Goal: Task Accomplishment & Management: Use online tool/utility

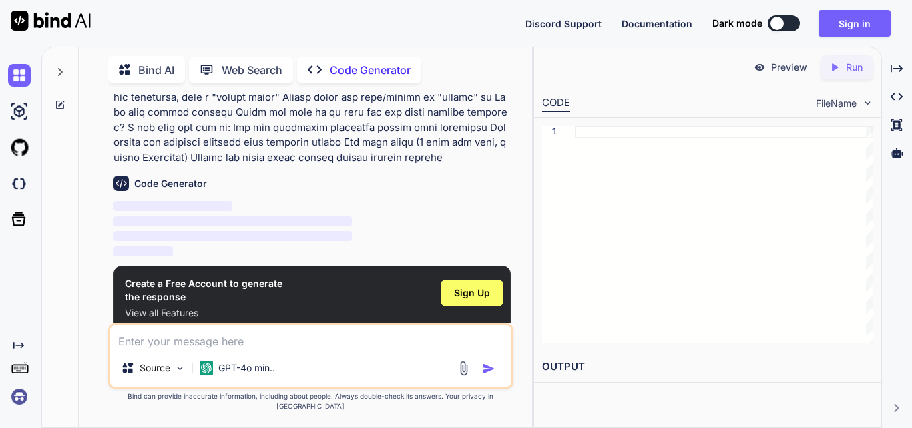
scroll to position [176, 0]
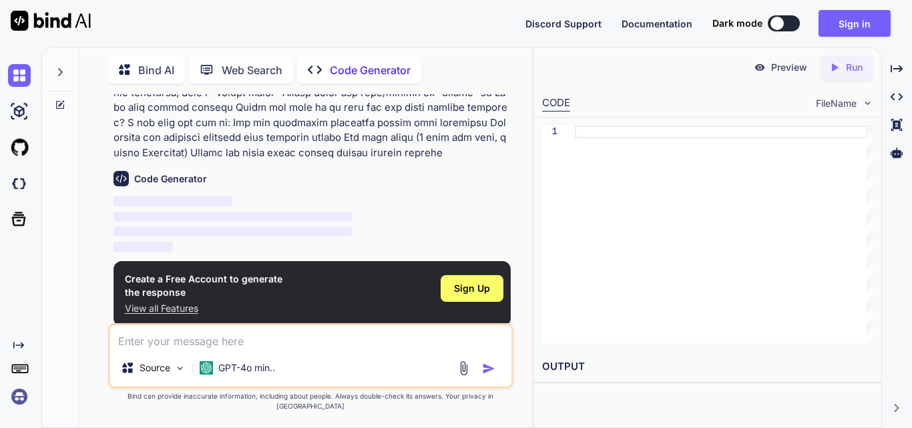
type textarea "x"
click at [477, 289] on span "Sign Up" at bounding box center [472, 288] width 36 height 13
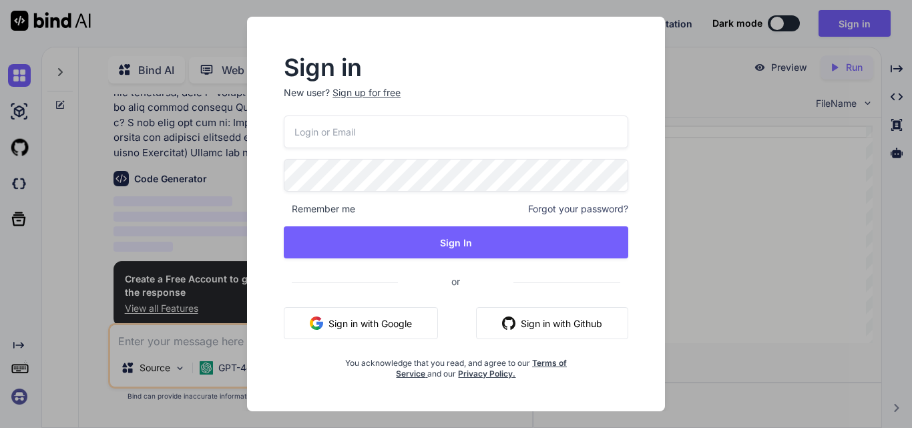
click at [368, 320] on button "Sign in with Google" at bounding box center [361, 323] width 154 height 32
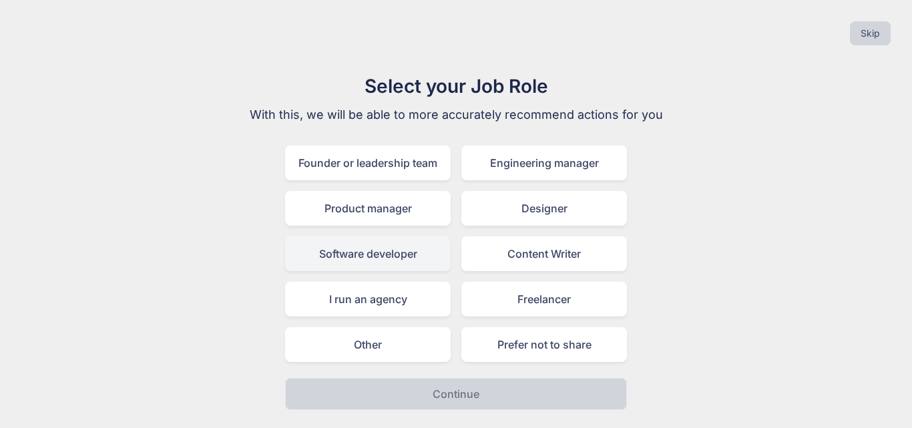
click at [390, 252] on div "Software developer" at bounding box center [368, 253] width 166 height 35
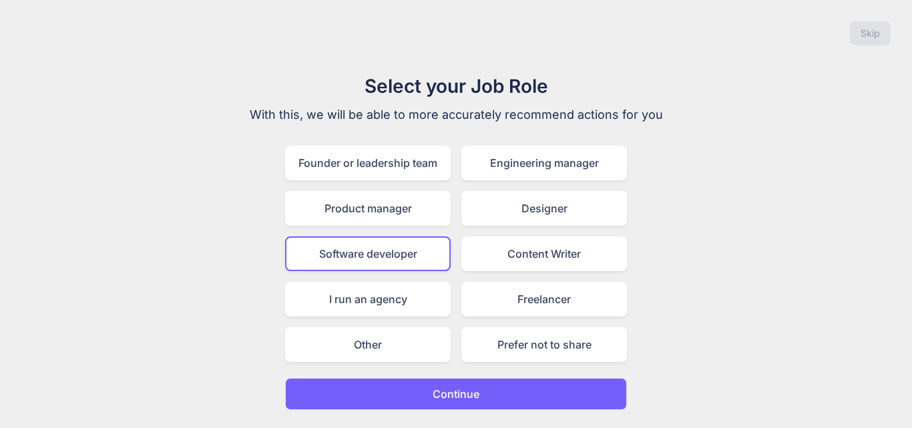
click at [441, 397] on p "Continue" at bounding box center [456, 394] width 47 height 16
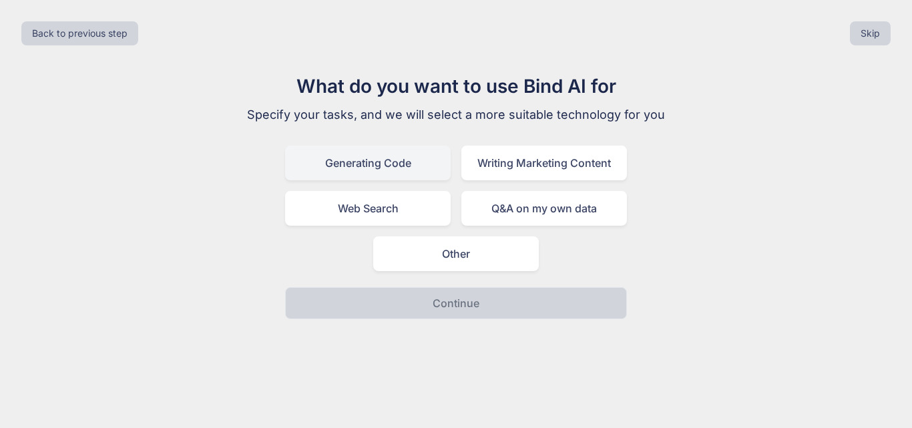
click at [409, 170] on div "Generating Code" at bounding box center [368, 163] width 166 height 35
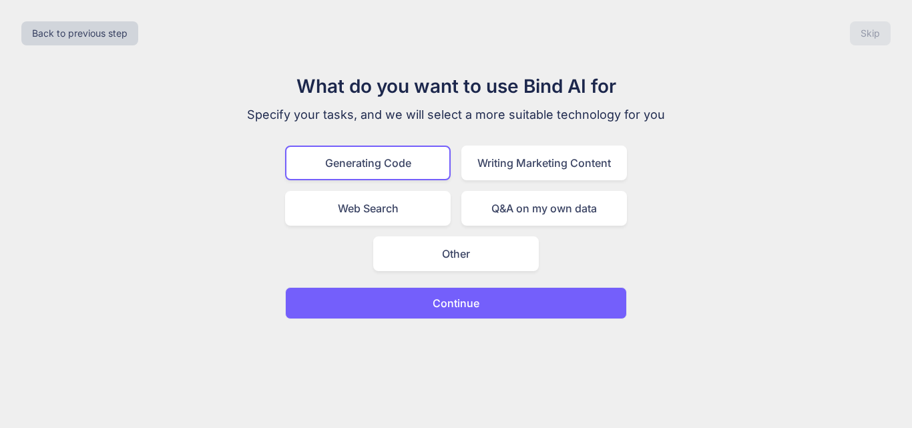
click at [471, 302] on p "Continue" at bounding box center [456, 303] width 47 height 16
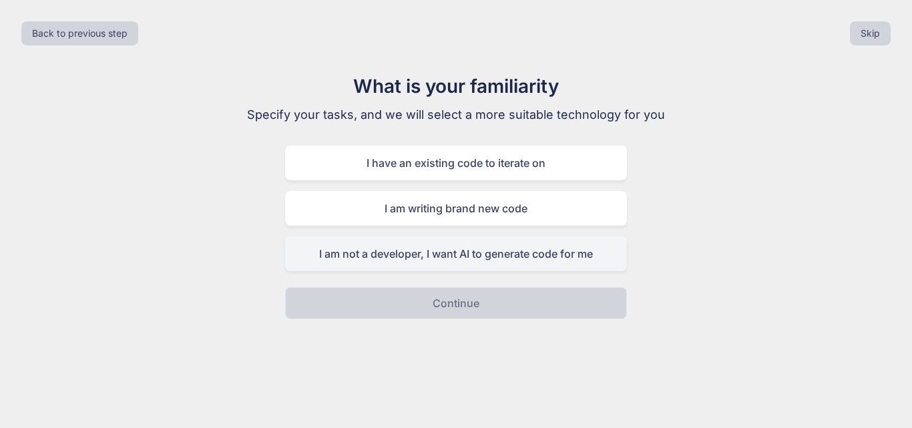
click at [587, 242] on div "I am not a developer, I want AI to generate code for me" at bounding box center [456, 253] width 342 height 35
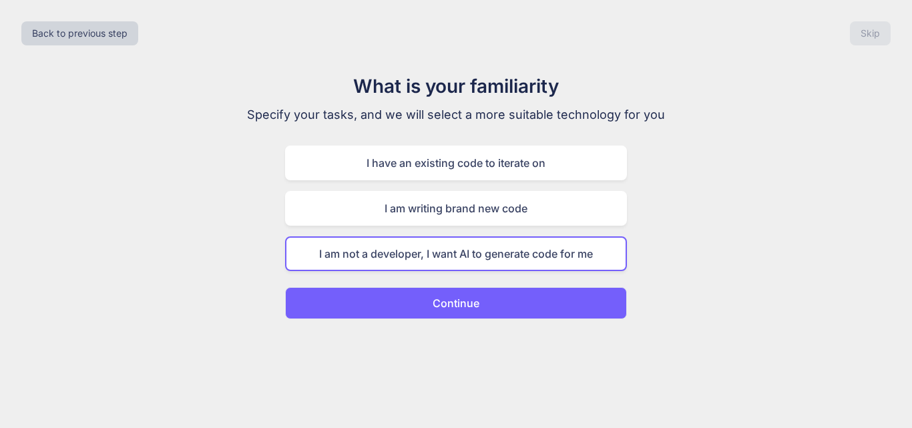
click at [502, 304] on button "Continue" at bounding box center [456, 303] width 342 height 32
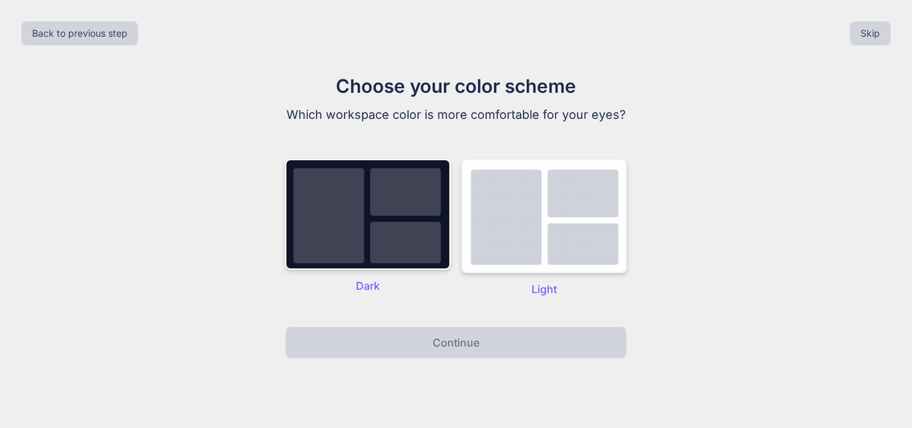
click at [538, 232] on img at bounding box center [544, 216] width 166 height 114
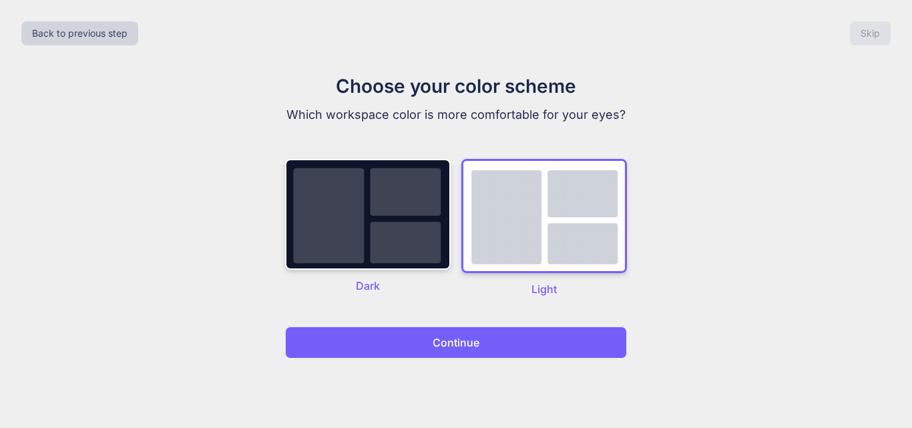
click at [501, 345] on button "Continue" at bounding box center [456, 342] width 342 height 32
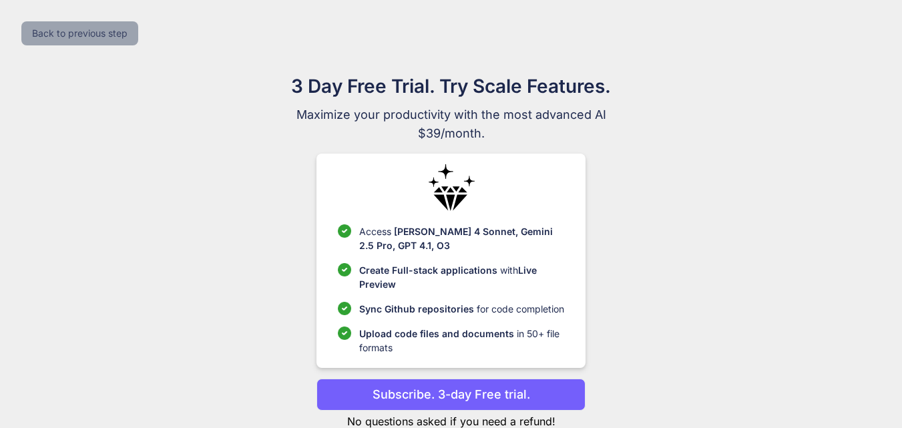
click at [48, 34] on button "Back to previous step" at bounding box center [79, 33] width 117 height 24
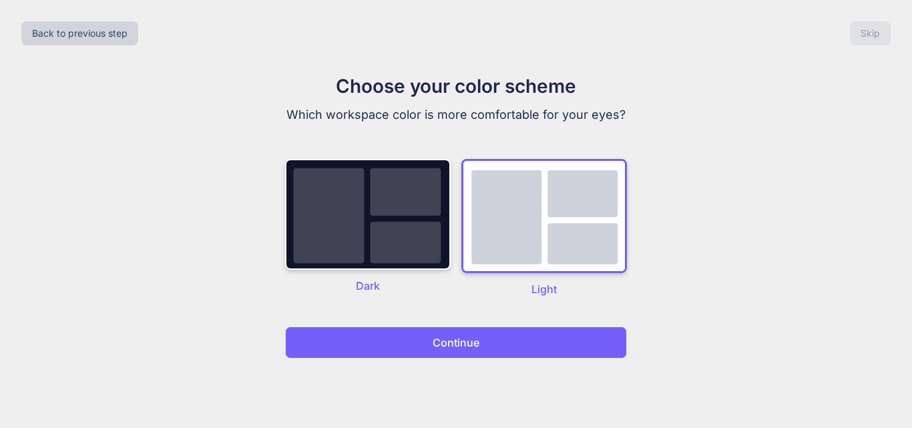
click at [525, 335] on button "Continue" at bounding box center [456, 342] width 342 height 32
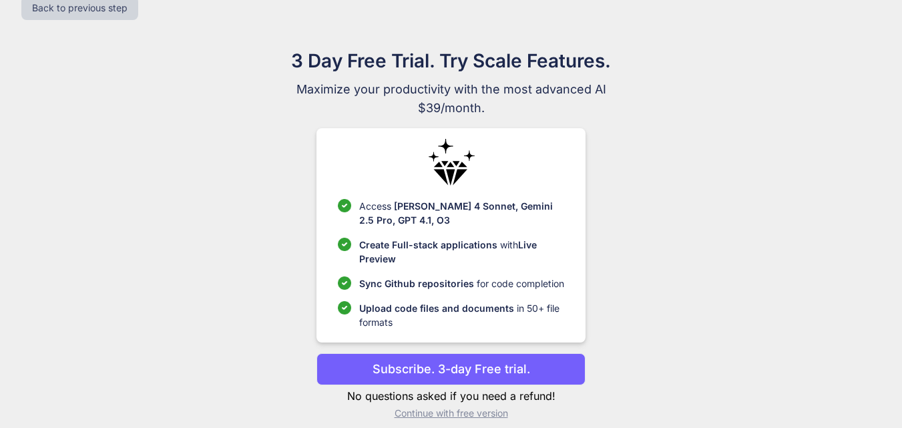
scroll to position [39, 0]
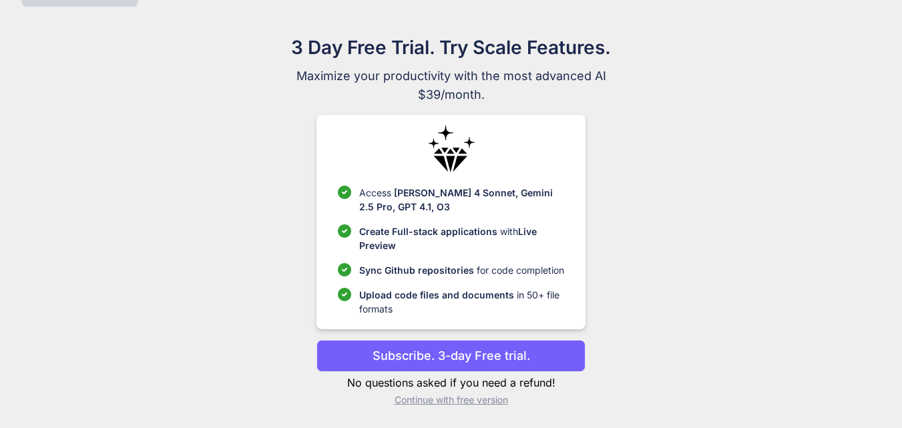
click at [413, 403] on p "Continue with free version" at bounding box center [450, 399] width 269 height 13
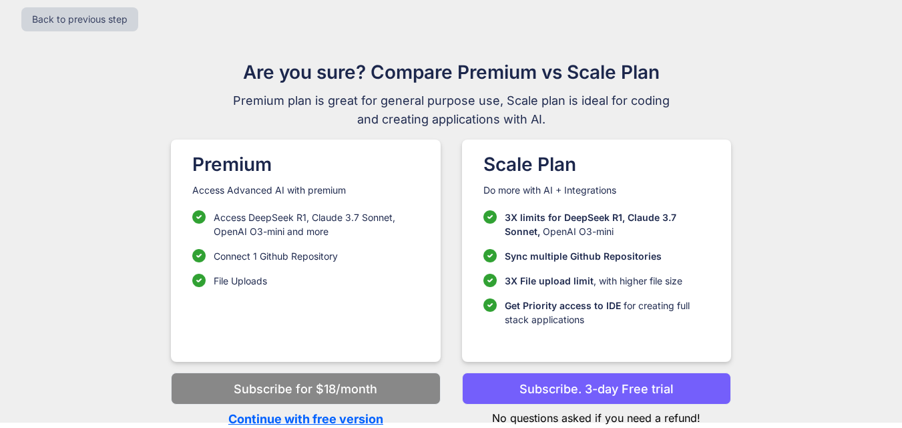
click at [348, 421] on p "Continue with free version" at bounding box center [305, 419] width 269 height 18
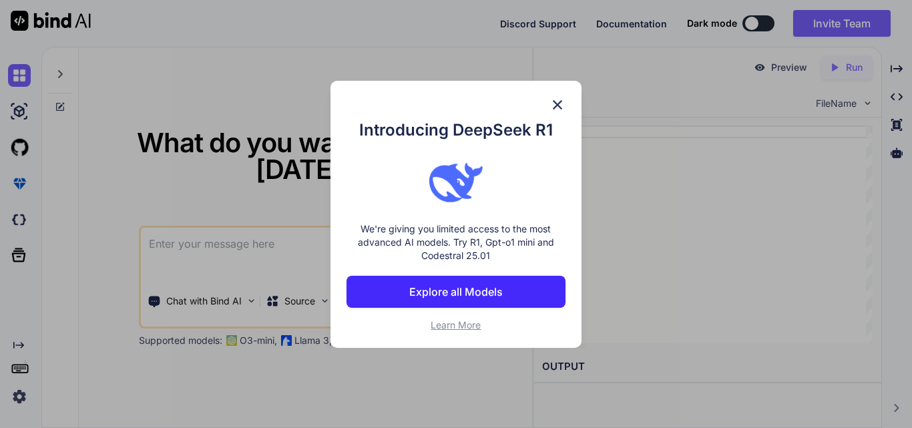
click at [555, 104] on img at bounding box center [557, 105] width 16 height 16
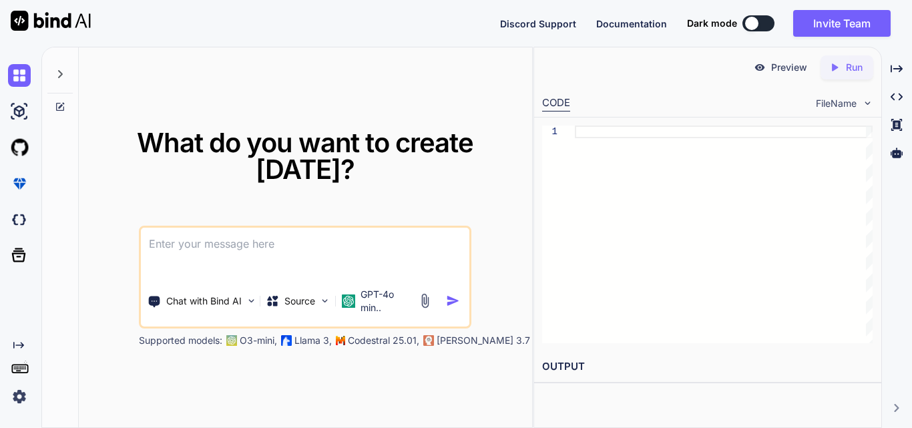
click at [261, 264] on textarea at bounding box center [305, 252] width 328 height 49
click at [616, 138] on div at bounding box center [724, 235] width 298 height 218
click at [262, 261] on textarea at bounding box center [305, 252] width 328 height 49
click at [618, 138] on div at bounding box center [724, 235] width 298 height 218
type textarea "getBoundingClientRect(); createParticles(rect.left + rect.width/2, [DOMAIN_NAME…"
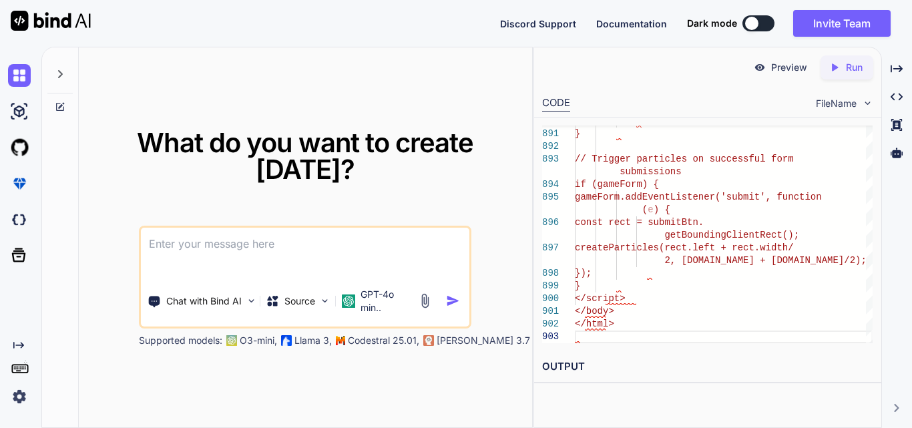
click at [374, 250] on textarea at bounding box center [305, 252] width 328 height 49
click at [348, 247] on textarea at bounding box center [305, 252] width 328 height 49
paste textarea "clicked on one of the options but it is not working what to do"
type textarea "clicked on one of the options but it is not working what to do"
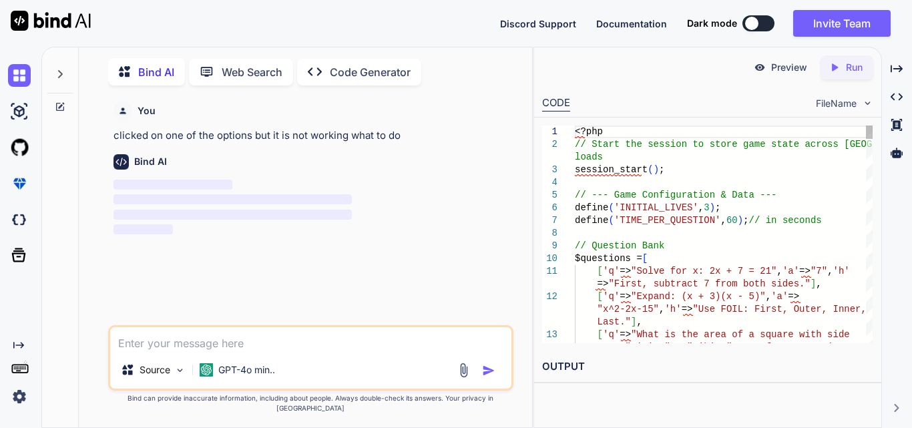
scroll to position [5, 0]
click at [381, 69] on p "Code Generator" at bounding box center [370, 70] width 81 height 16
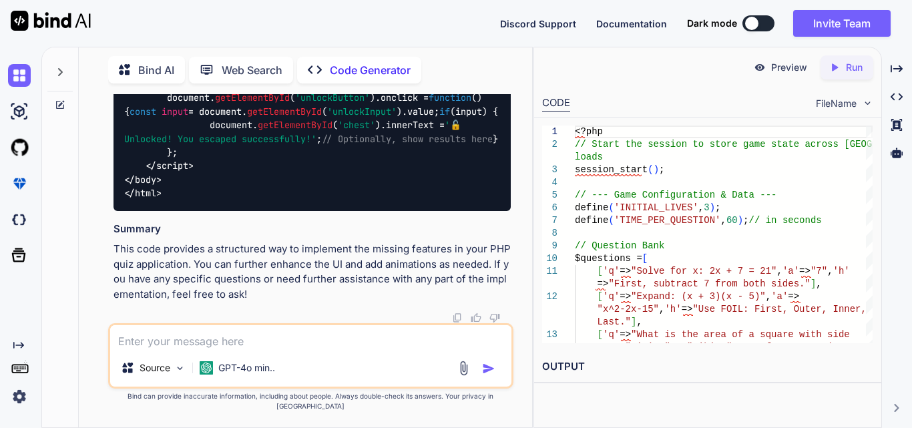
scroll to position [2352, 0]
click at [216, 346] on textarea at bounding box center [310, 337] width 401 height 24
type textarea "can u provide the whole code"
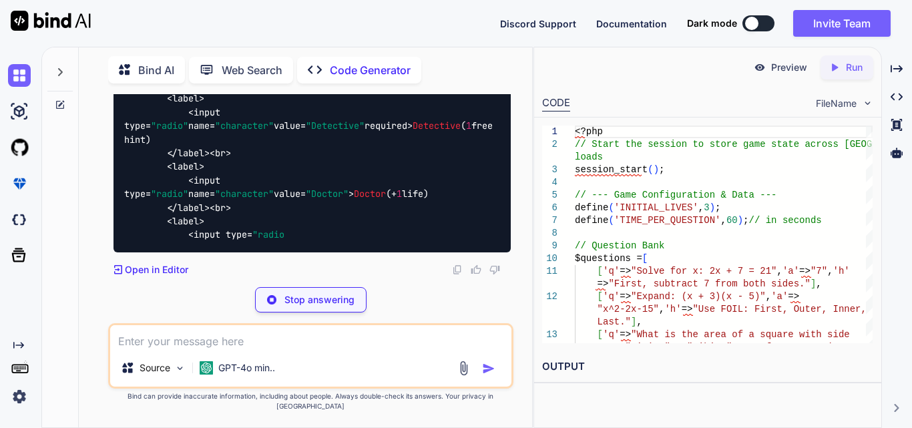
scroll to position [3147, 0]
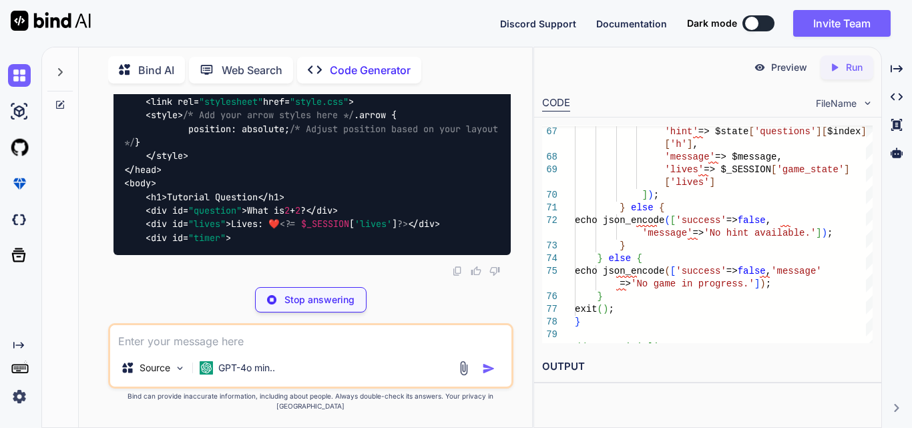
click at [846, 68] on p "Run" at bounding box center [854, 67] width 17 height 13
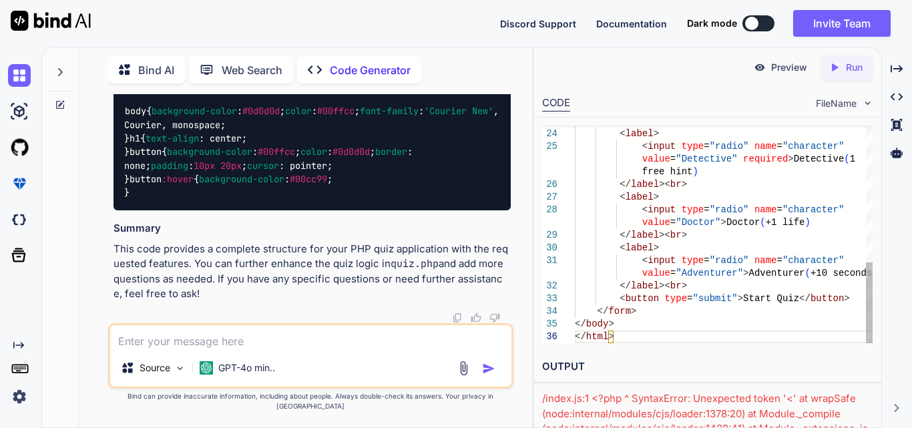
scroll to position [5251, 0]
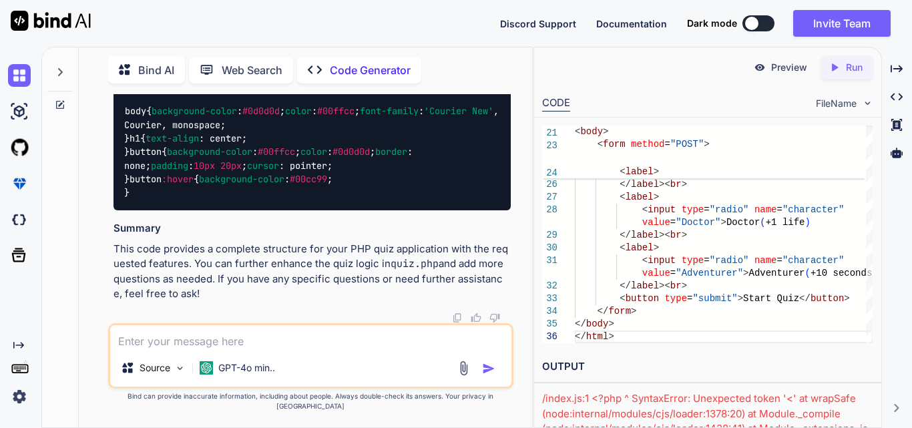
click at [308, 349] on textarea at bounding box center [310, 337] width 401 height 24
type textarea "as a single program"
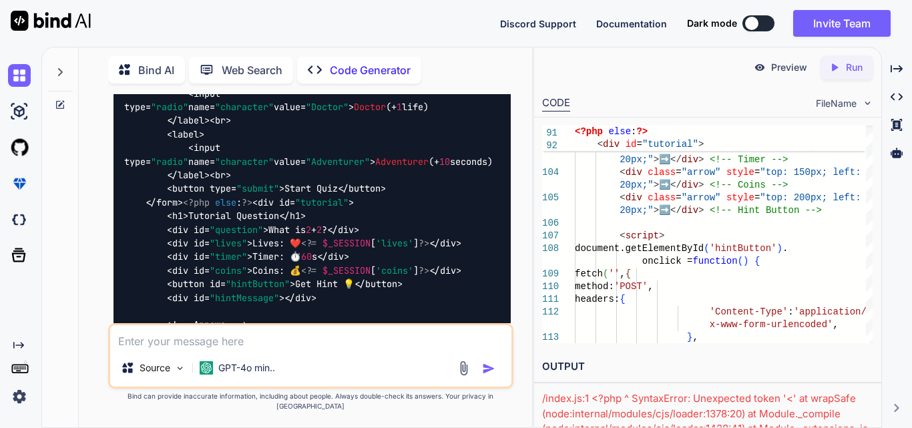
scroll to position [5594, 0]
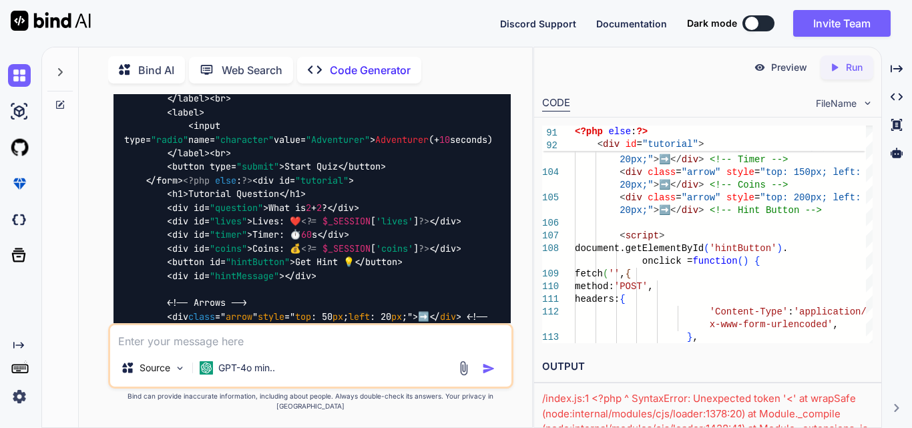
drag, startPoint x: 162, startPoint y: 239, endPoint x: 124, endPoint y: 183, distance: 67.8
click at [124, 183] on div "<?php session_start (); // Initialize session variables if not set if (! isset …" at bounding box center [311, 106] width 397 height 1764
copy code "<?php session_start (); // Initialize session variables if not set if (! isset …"
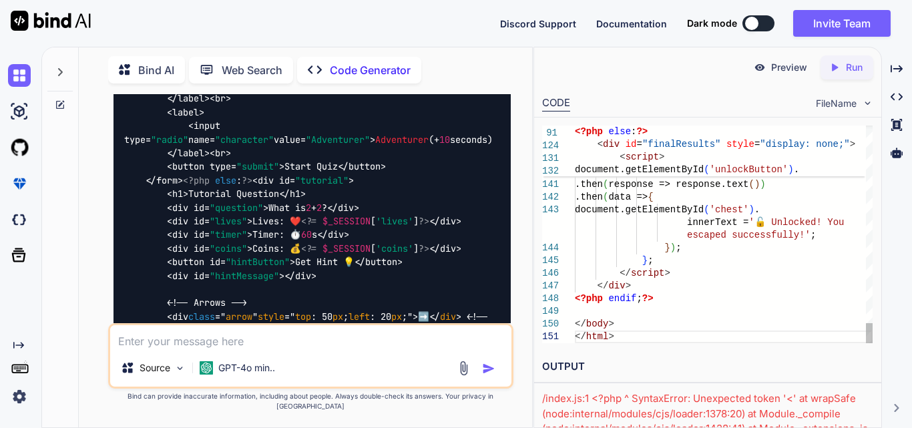
scroll to position [0, 0]
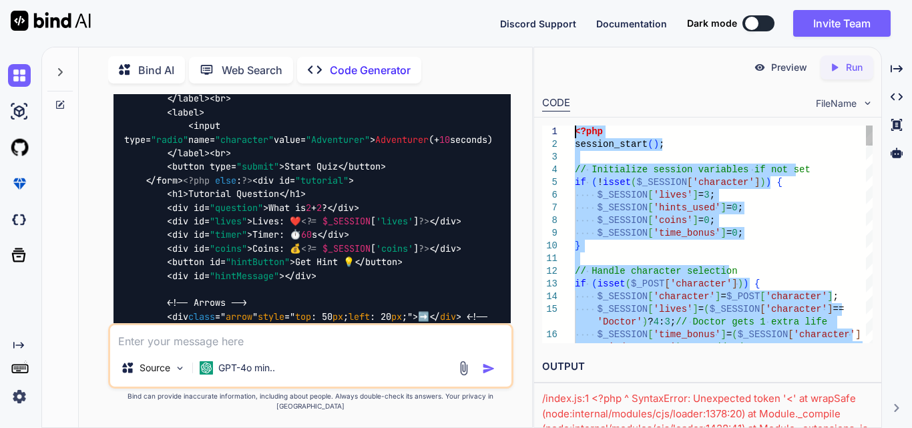
drag, startPoint x: 638, startPoint y: 336, endPoint x: 561, endPoint y: 124, distance: 225.7
type textarea "<?php session_start(); // Initialize session variables if not set if (!isset($_…"
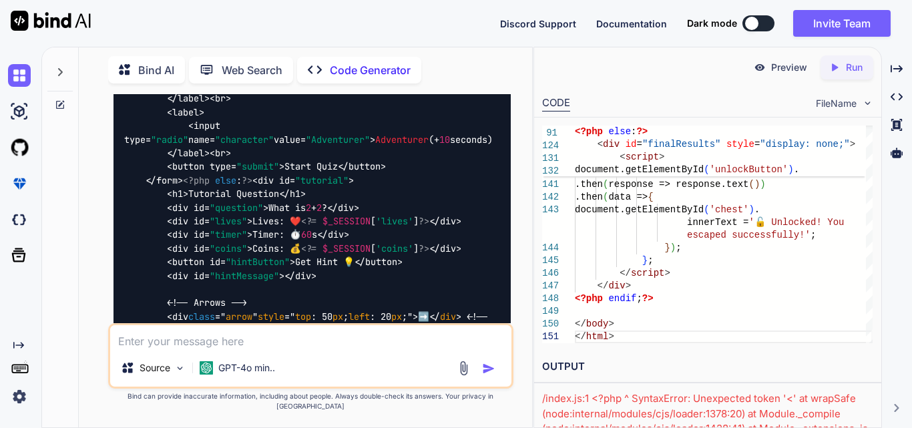
click at [861, 65] on p "Run" at bounding box center [854, 67] width 17 height 13
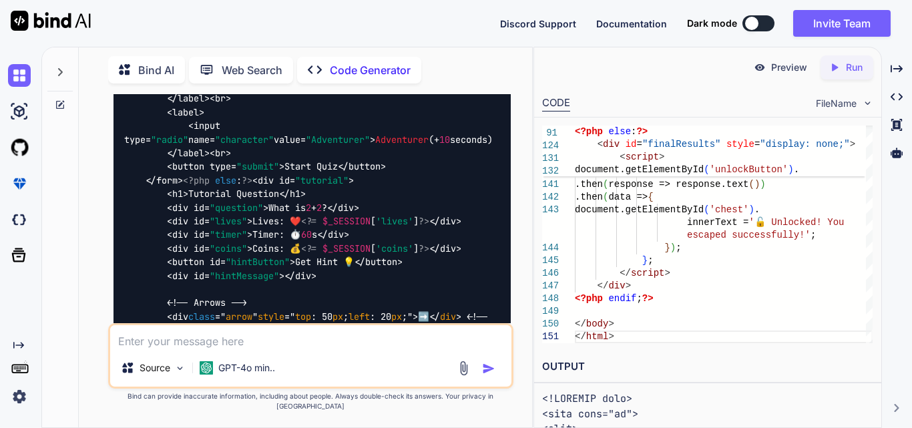
click at [849, 67] on p "Run" at bounding box center [854, 67] width 17 height 13
drag, startPoint x: 523, startPoint y: 81, endPoint x: 517, endPoint y: 184, distance: 102.4
click at [529, 180] on div "Bind AI Web Search Created with Pixso. Code Generator You Code Generator Absolu…" at bounding box center [305, 239] width 453 height 377
click at [376, 20] on div "Discord Support Documentation Dark mode Invite Team Created with Pixso." at bounding box center [456, 23] width 912 height 47
click at [895, 411] on icon at bounding box center [897, 408] width 5 height 8
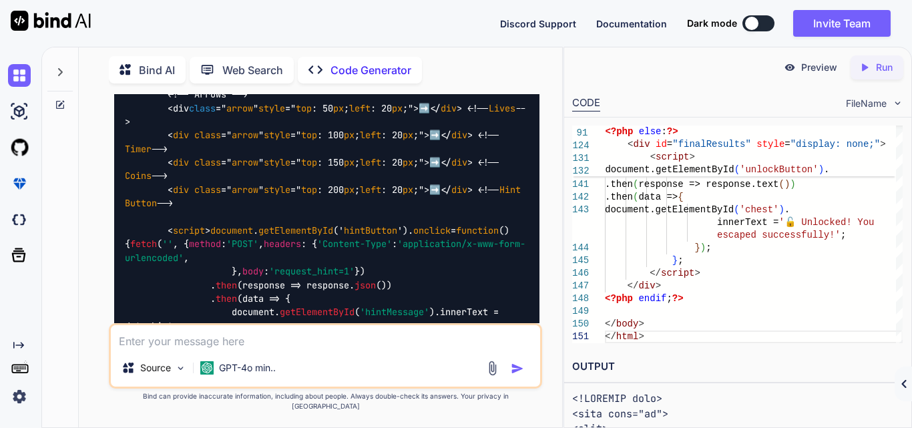
scroll to position [5467, 0]
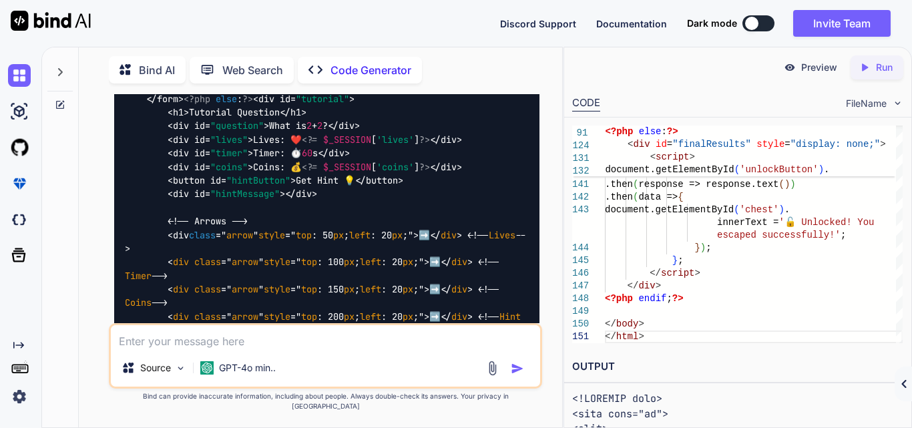
click at [902, 381] on icon "Created with Pixso." at bounding box center [904, 384] width 8 height 8
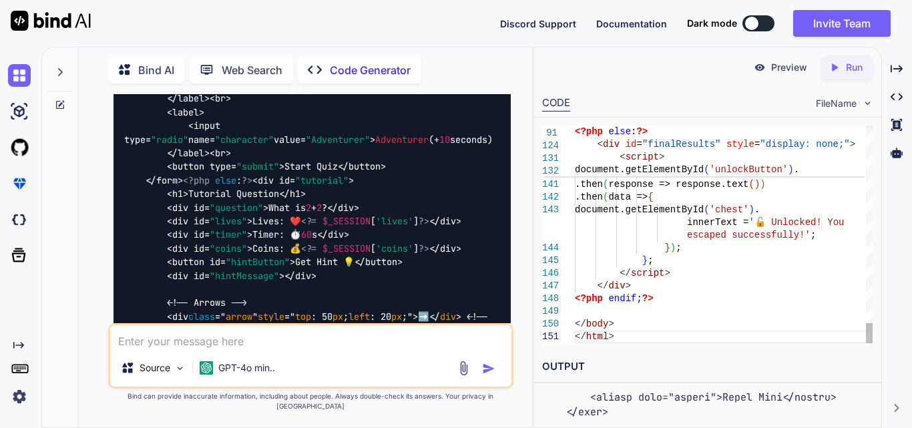
scroll to position [0, 0]
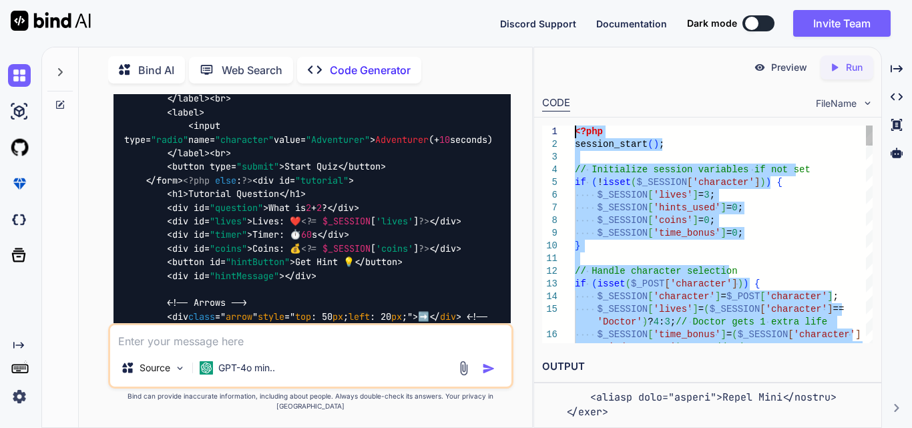
drag, startPoint x: 630, startPoint y: 334, endPoint x: 550, endPoint y: 104, distance: 243.6
type textarea "<?php session_start(); // Initialize session variables if not set if (!isset($_…"
